Goal: Task Accomplishment & Management: Use online tool/utility

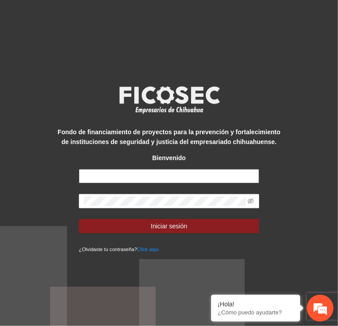
type input "**********"
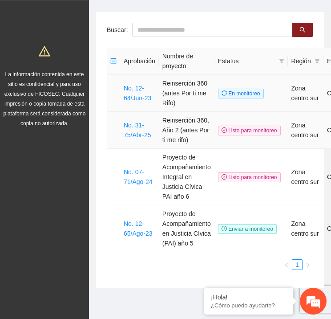
scroll to position [42, 0]
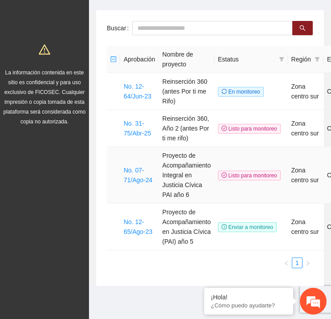
click at [131, 174] on td "No. 07-71/Ago-24" at bounding box center [139, 175] width 39 height 57
click at [135, 173] on link "No. 07-71/Ago-24" at bounding box center [138, 175] width 29 height 17
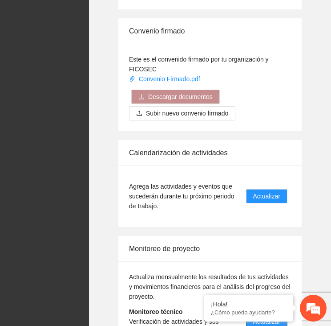
click at [267, 316] on span "Actualizar" at bounding box center [266, 321] width 27 height 10
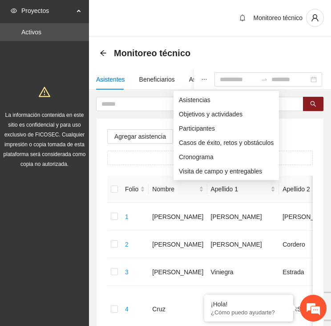
click at [201, 80] on icon "ellipsis" at bounding box center [204, 79] width 6 height 6
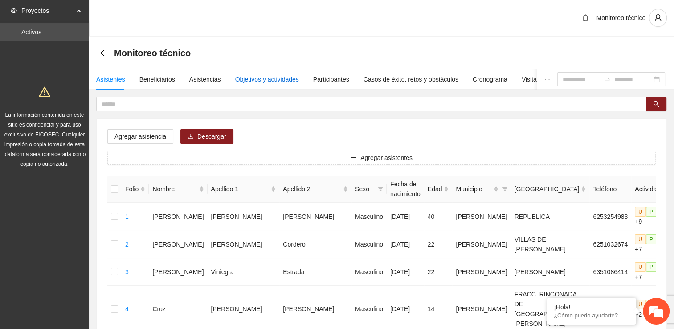
click at [266, 77] on div "Objetivos y actividades" at bounding box center [267, 79] width 64 height 10
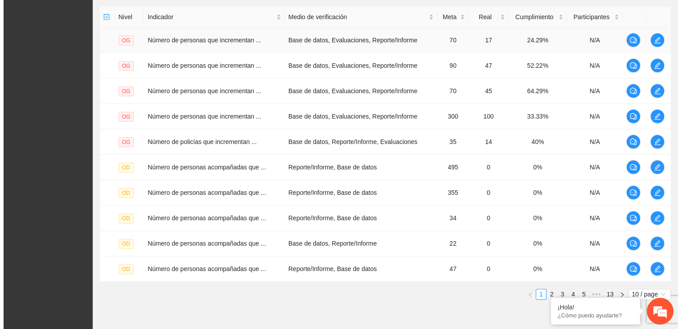
scroll to position [223, 0]
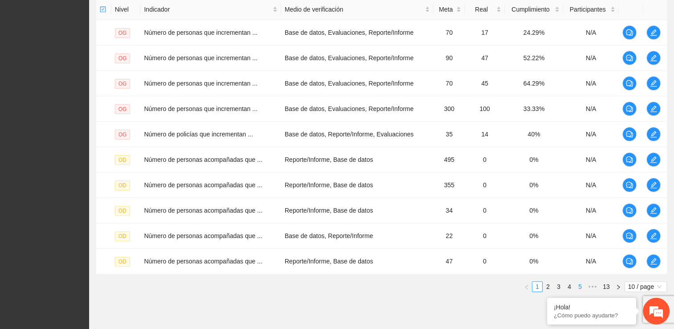
click at [338, 286] on link "5" at bounding box center [580, 286] width 10 height 10
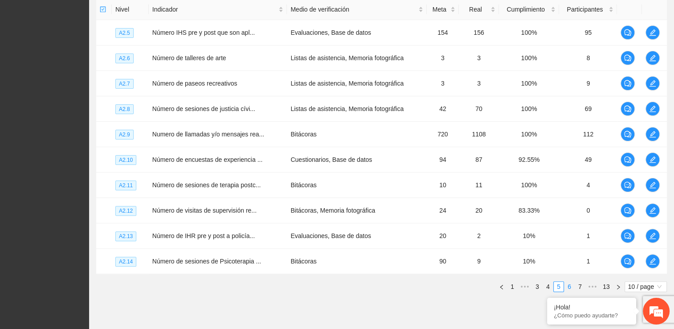
click at [338, 286] on link "6" at bounding box center [569, 286] width 10 height 10
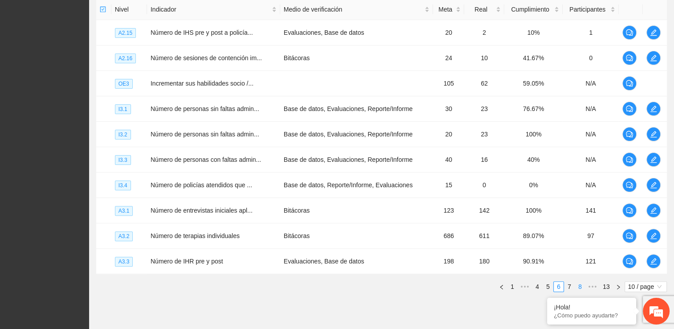
click at [338, 284] on link "7" at bounding box center [569, 286] width 10 height 10
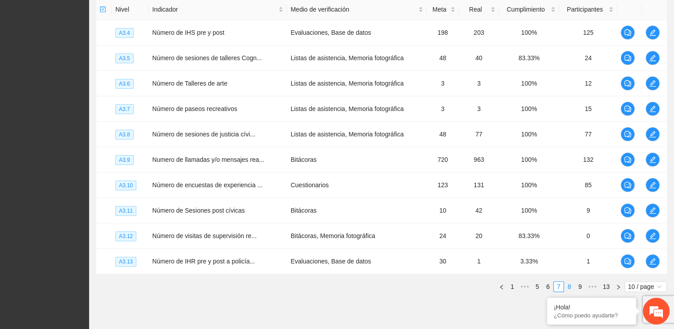
click at [338, 285] on link "8" at bounding box center [569, 286] width 10 height 10
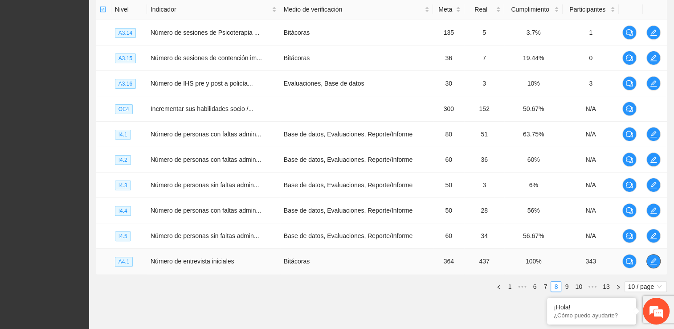
click at [338, 258] on icon "edit" at bounding box center [653, 261] width 6 height 6
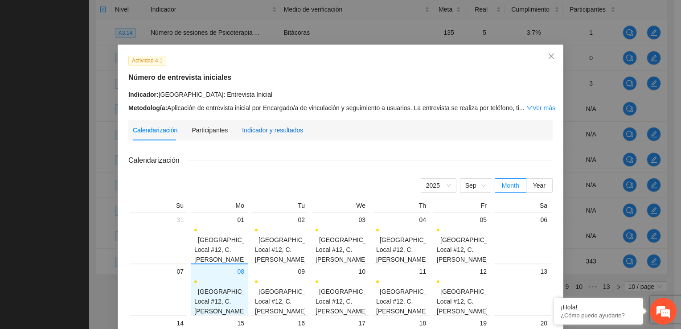
click at [248, 130] on div "Indicador y resultados" at bounding box center [272, 130] width 61 height 10
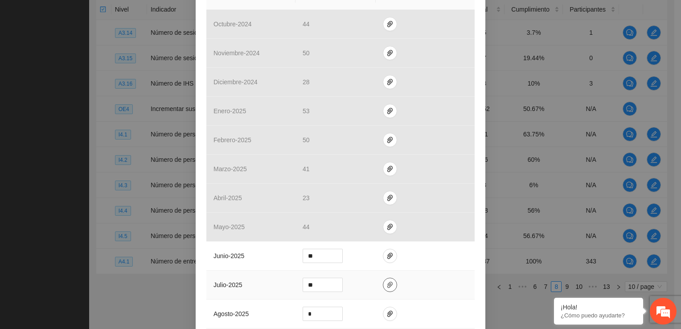
click at [338, 288] on button "button" at bounding box center [390, 284] width 14 height 14
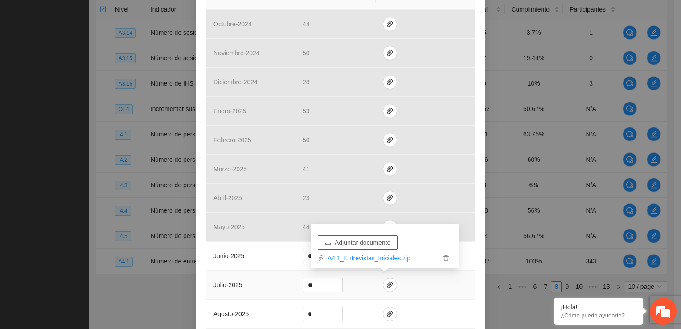
click at [338, 244] on span "Adjuntar documento" at bounding box center [362, 242] width 56 height 10
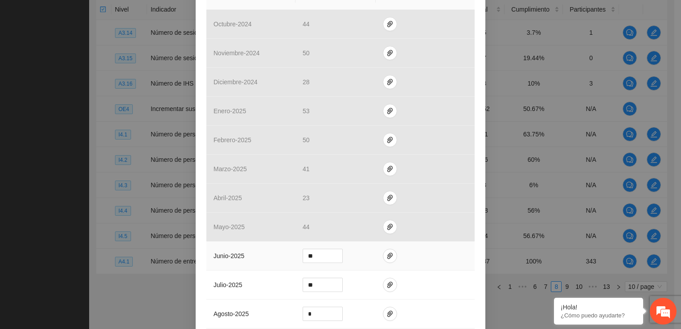
click at [277, 261] on td "junio - 2025" at bounding box center [250, 255] width 89 height 29
click at [338, 254] on icon "paper-clip" at bounding box center [389, 255] width 7 height 7
click at [338, 285] on icon "paper-clip" at bounding box center [389, 284] width 7 height 7
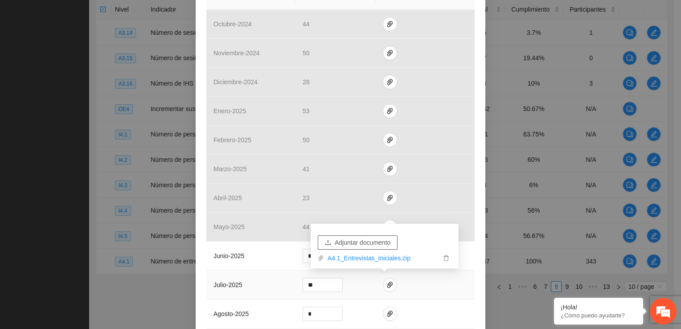
click at [338, 241] on span "Adjuntar documento" at bounding box center [362, 242] width 56 height 10
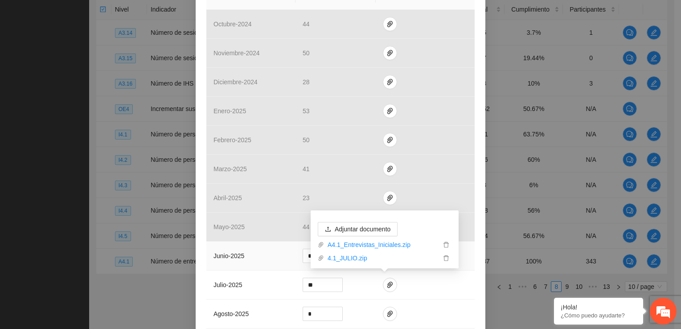
click at [280, 259] on td "junio - 2025" at bounding box center [250, 255] width 89 height 29
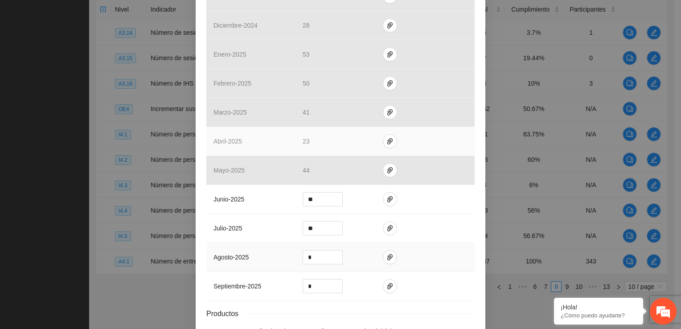
scroll to position [336, 0]
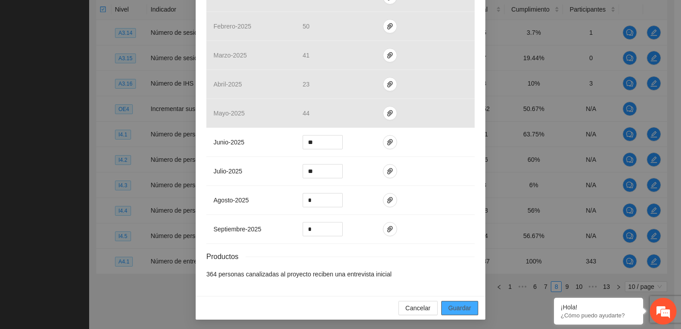
click at [338, 308] on span "Guardar" at bounding box center [459, 308] width 23 height 10
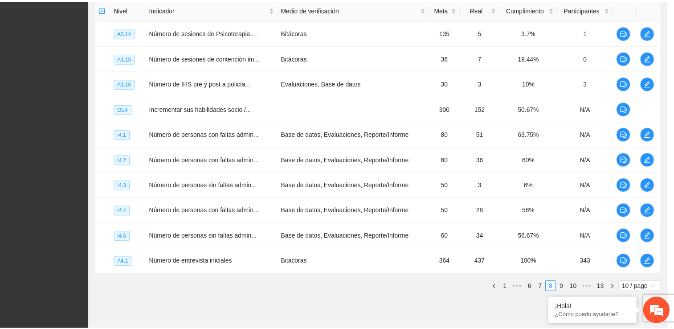
scroll to position [292, 0]
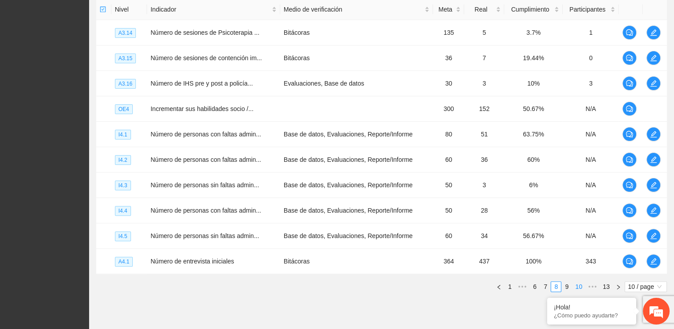
click at [338, 286] on link "9" at bounding box center [567, 286] width 10 height 10
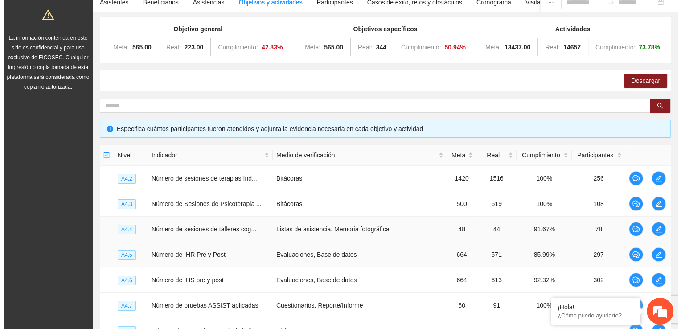
scroll to position [89, 0]
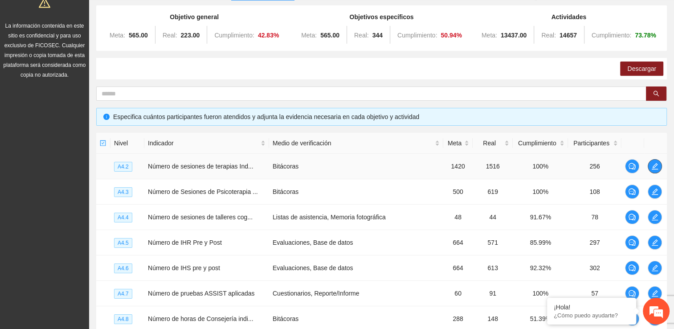
click at [338, 167] on icon "edit" at bounding box center [654, 166] width 7 height 7
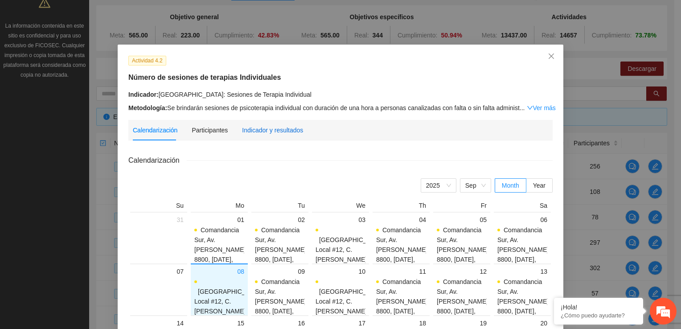
click at [255, 129] on div "Indicador y resultados" at bounding box center [272, 130] width 61 height 10
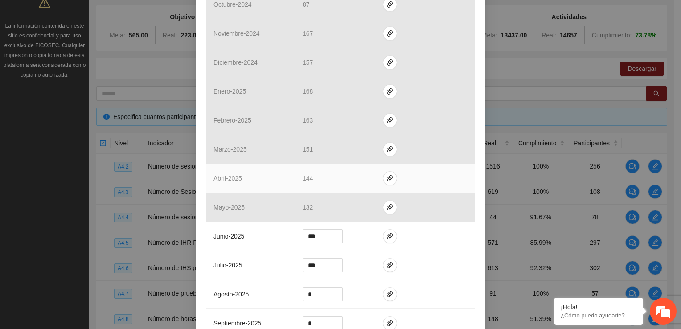
scroll to position [267, 0]
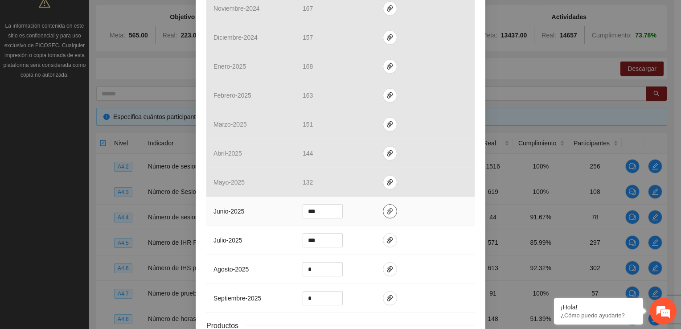
click at [338, 210] on icon "paper-clip" at bounding box center [389, 211] width 7 height 7
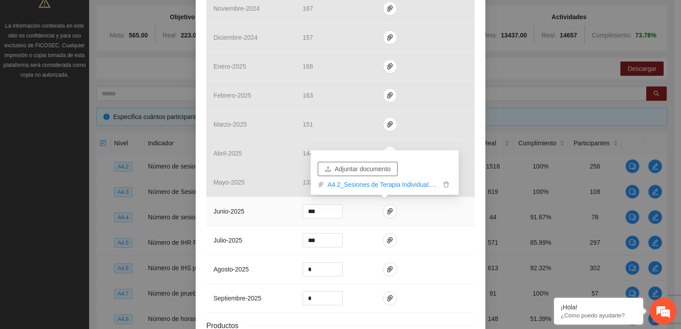
click at [338, 166] on span "Adjuntar documento" at bounding box center [362, 169] width 56 height 10
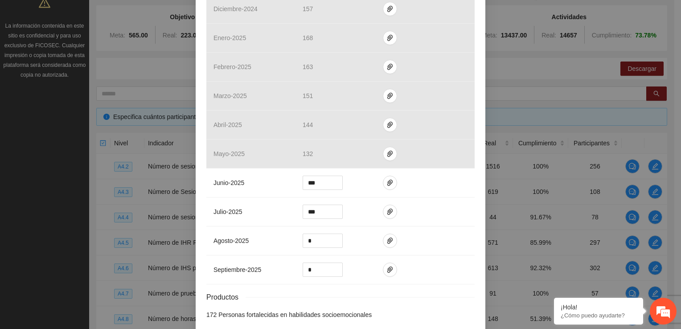
scroll to position [336, 0]
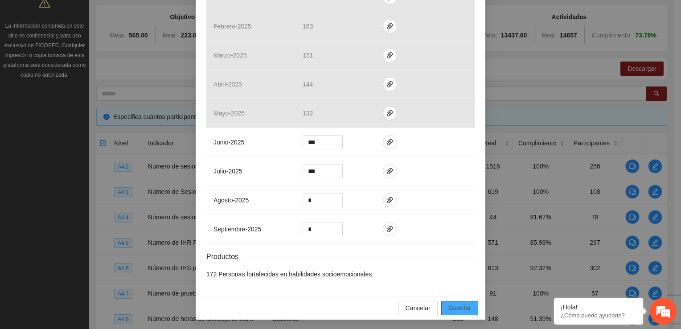
click at [338, 306] on span "Guardar" at bounding box center [459, 308] width 23 height 10
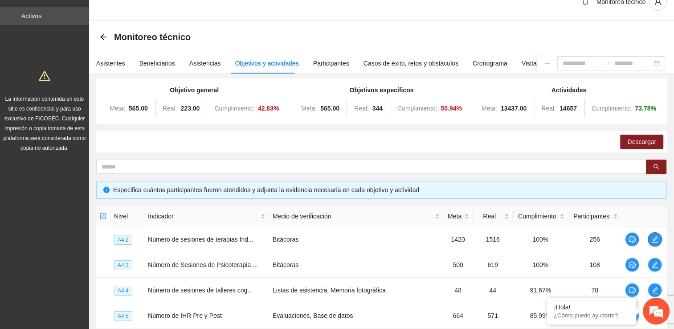
scroll to position [0, 0]
